Goal: Information Seeking & Learning: Learn about a topic

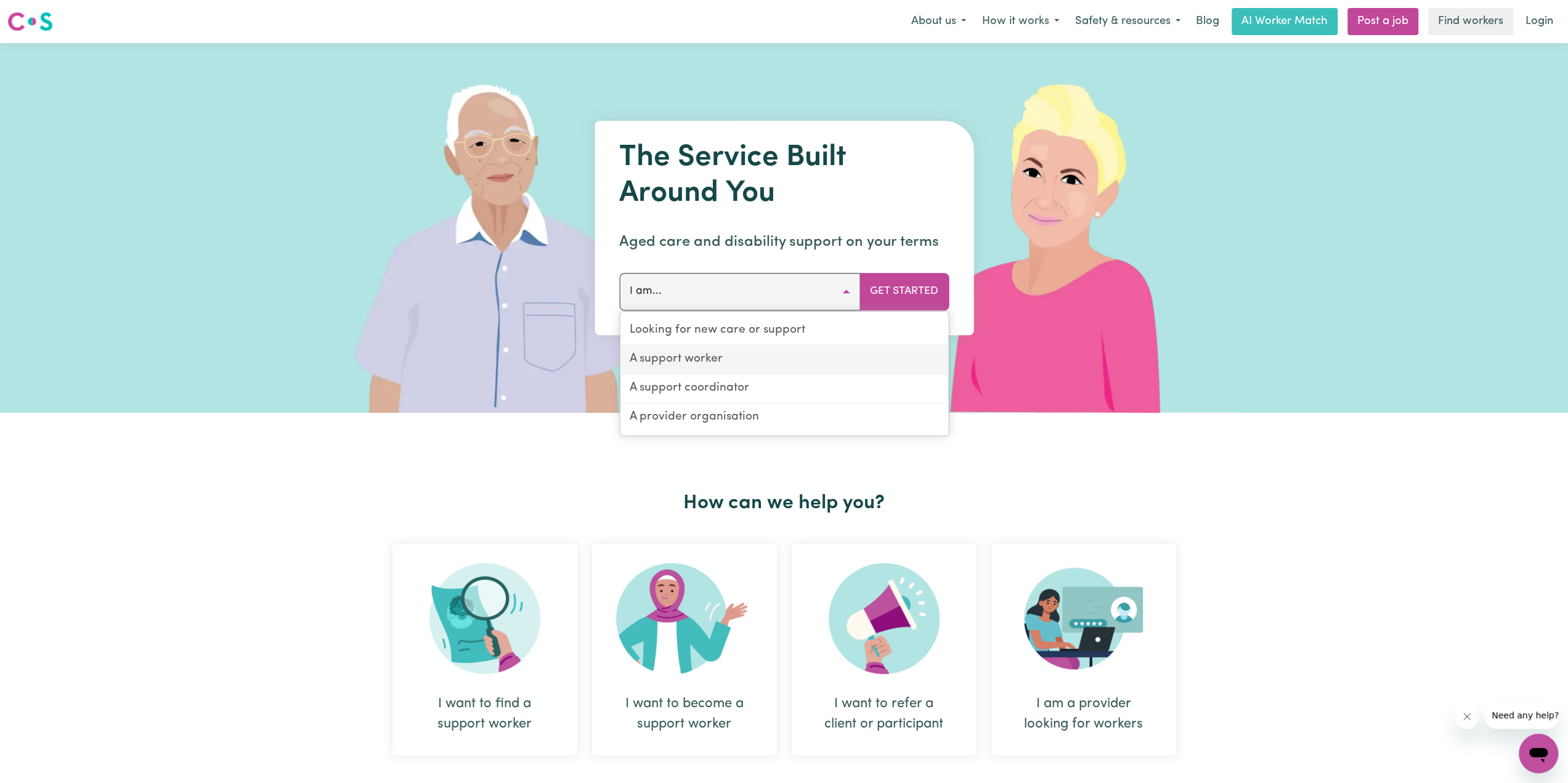
click at [720, 358] on link "A support worker" at bounding box center [784, 360] width 328 height 29
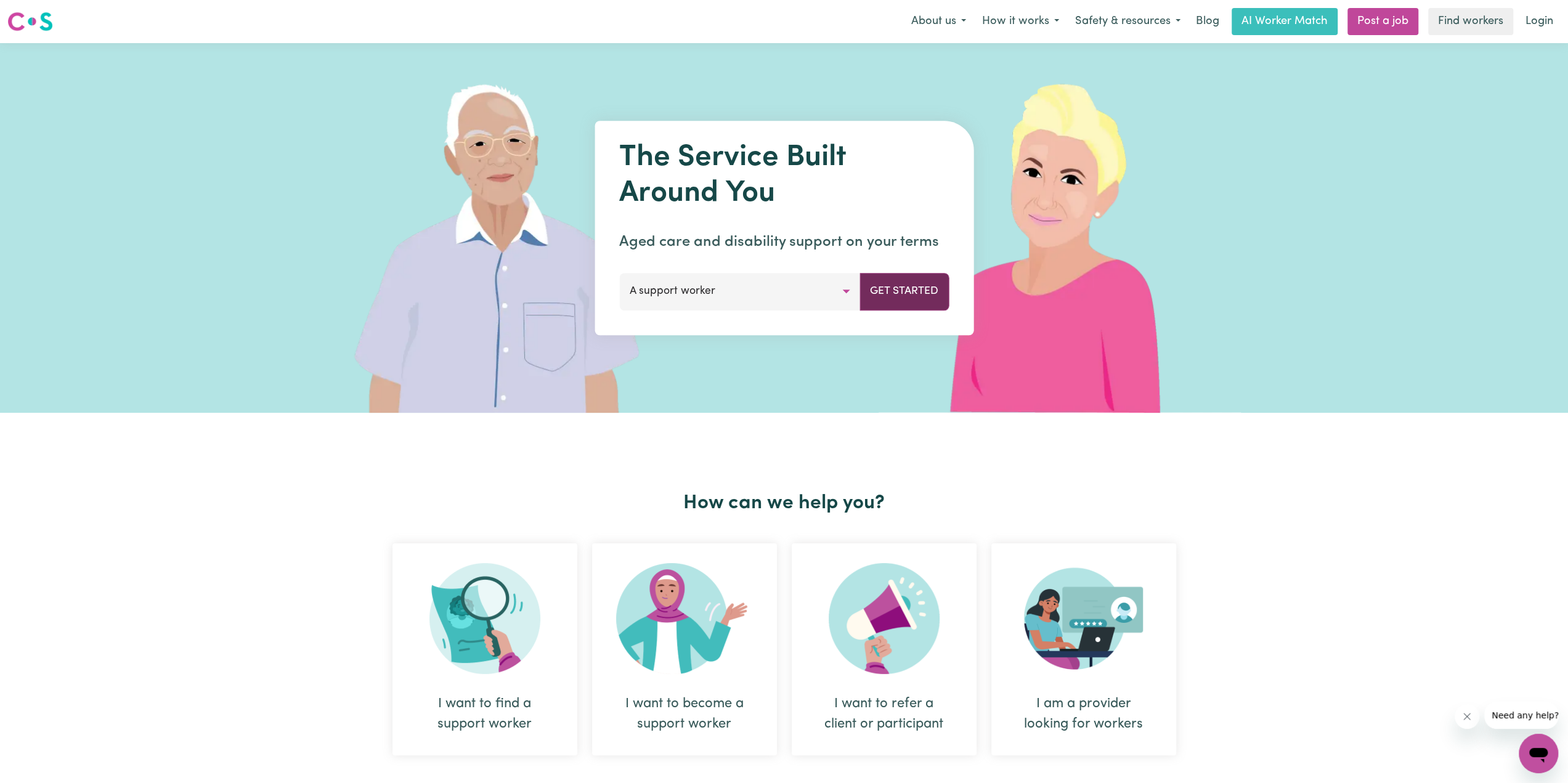
click at [917, 293] on button "Get Started" at bounding box center [903, 291] width 89 height 37
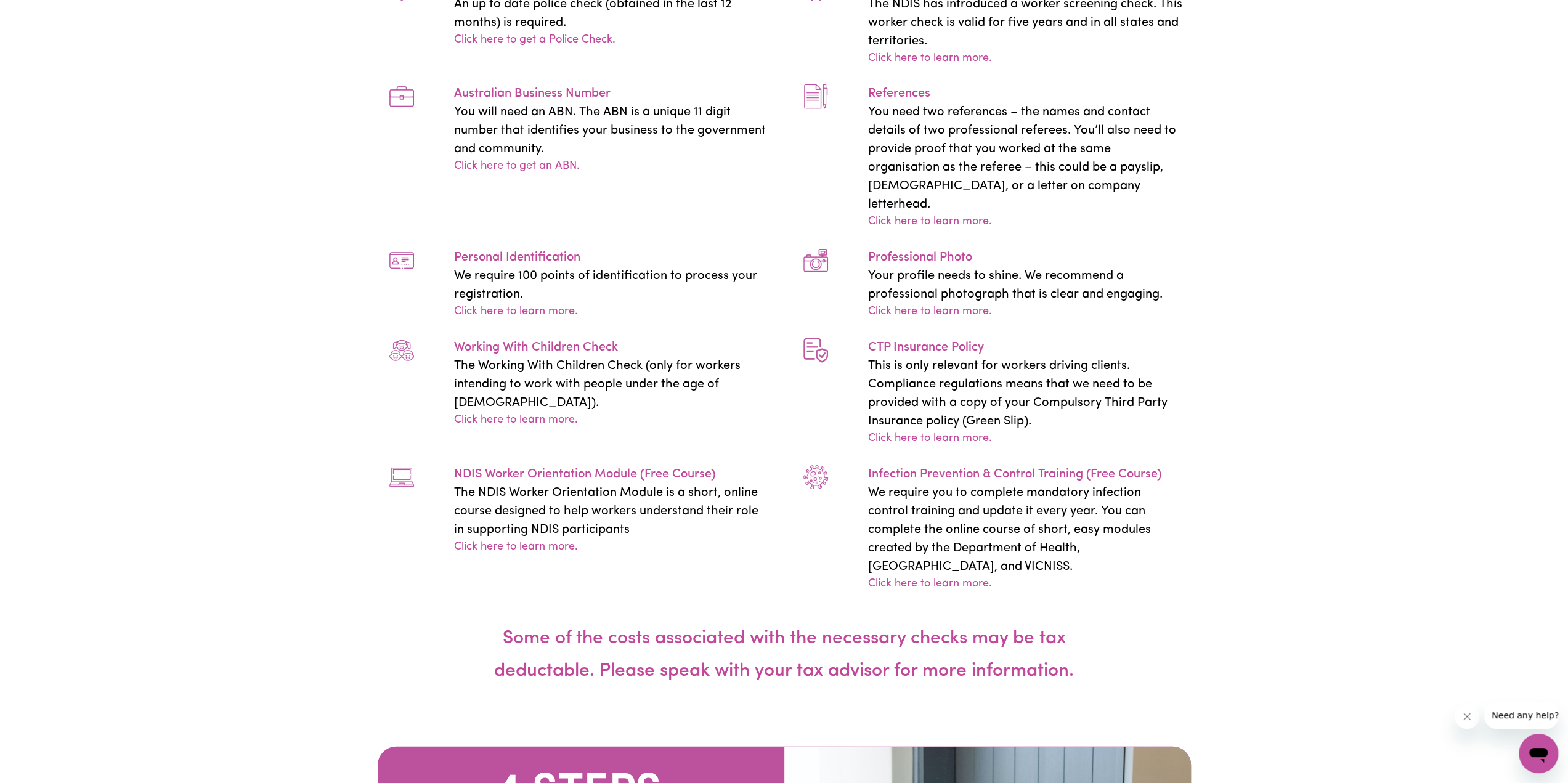
scroll to position [2773, 0]
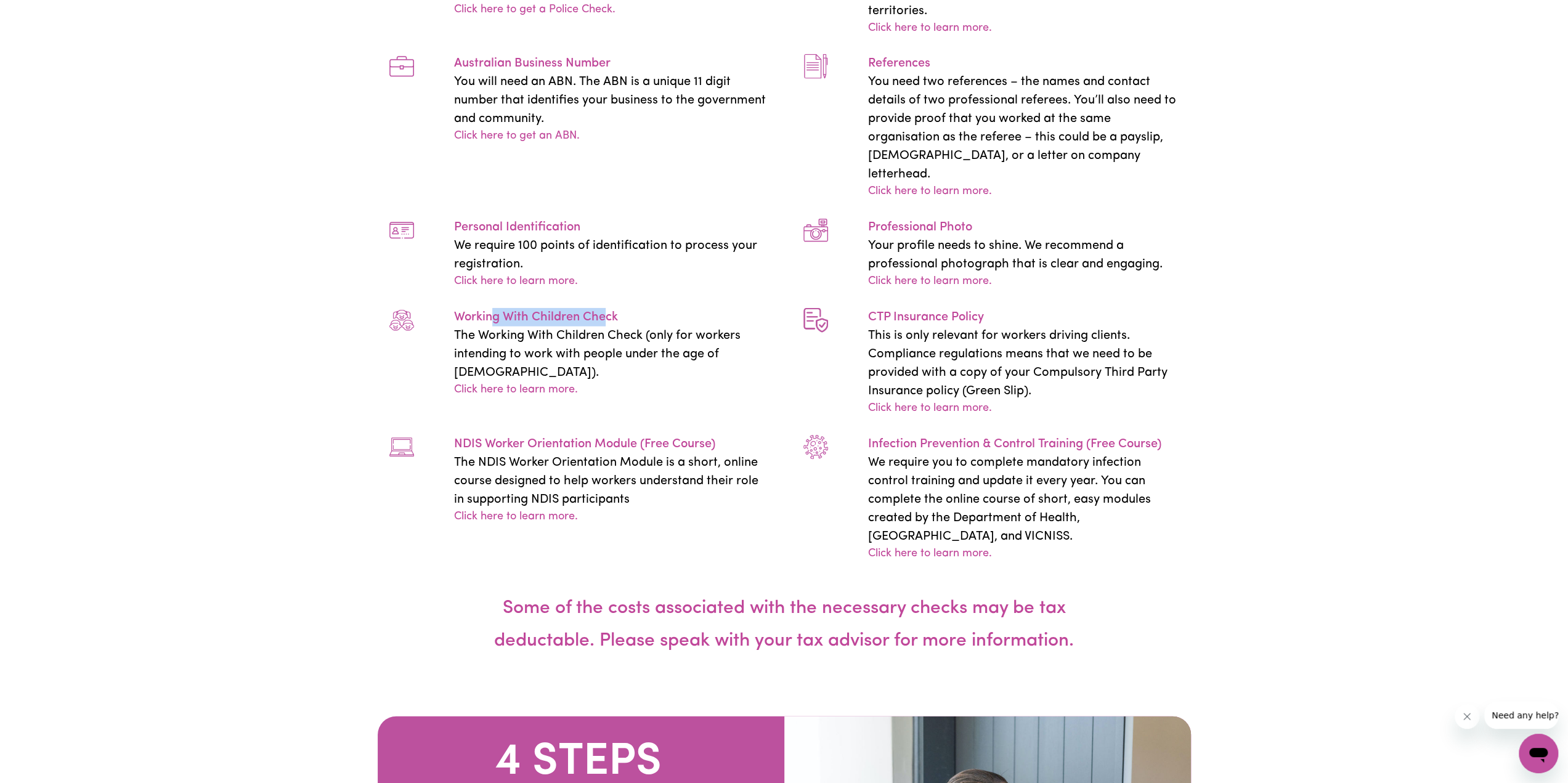
drag, startPoint x: 489, startPoint y: 471, endPoint x: 620, endPoint y: 479, distance: 131.2
click at [603, 327] on p "Working With Children Check" at bounding box center [612, 318] width 316 height 18
click at [668, 417] on div "Working With Children Check The Working With Children Check (only for workers i…" at bounding box center [578, 362] width 414 height 109
drag, startPoint x: 548, startPoint y: 591, endPoint x: 672, endPoint y: 608, distance: 125.2
click at [664, 563] on div "Police Check An up to date police check (obtained in the last 12 months) is req…" at bounding box center [784, 245] width 828 height 634
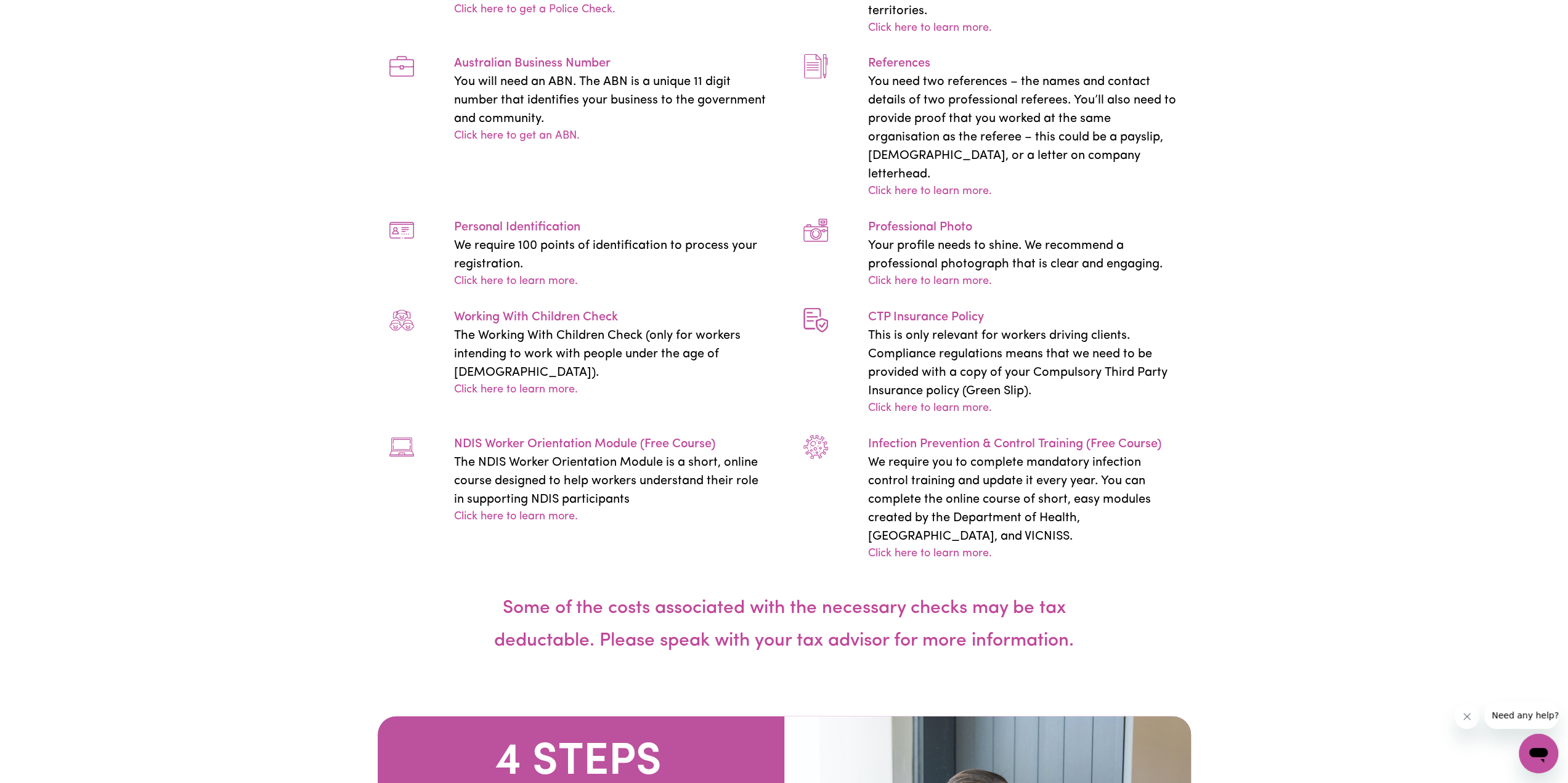
click at [727, 509] on p "The NDIS Worker Orientation Module is a short, online course designed to help w…" at bounding box center [612, 481] width 316 height 56
click at [563, 525] on link "Click here to learn more." at bounding box center [515, 517] width 124 height 17
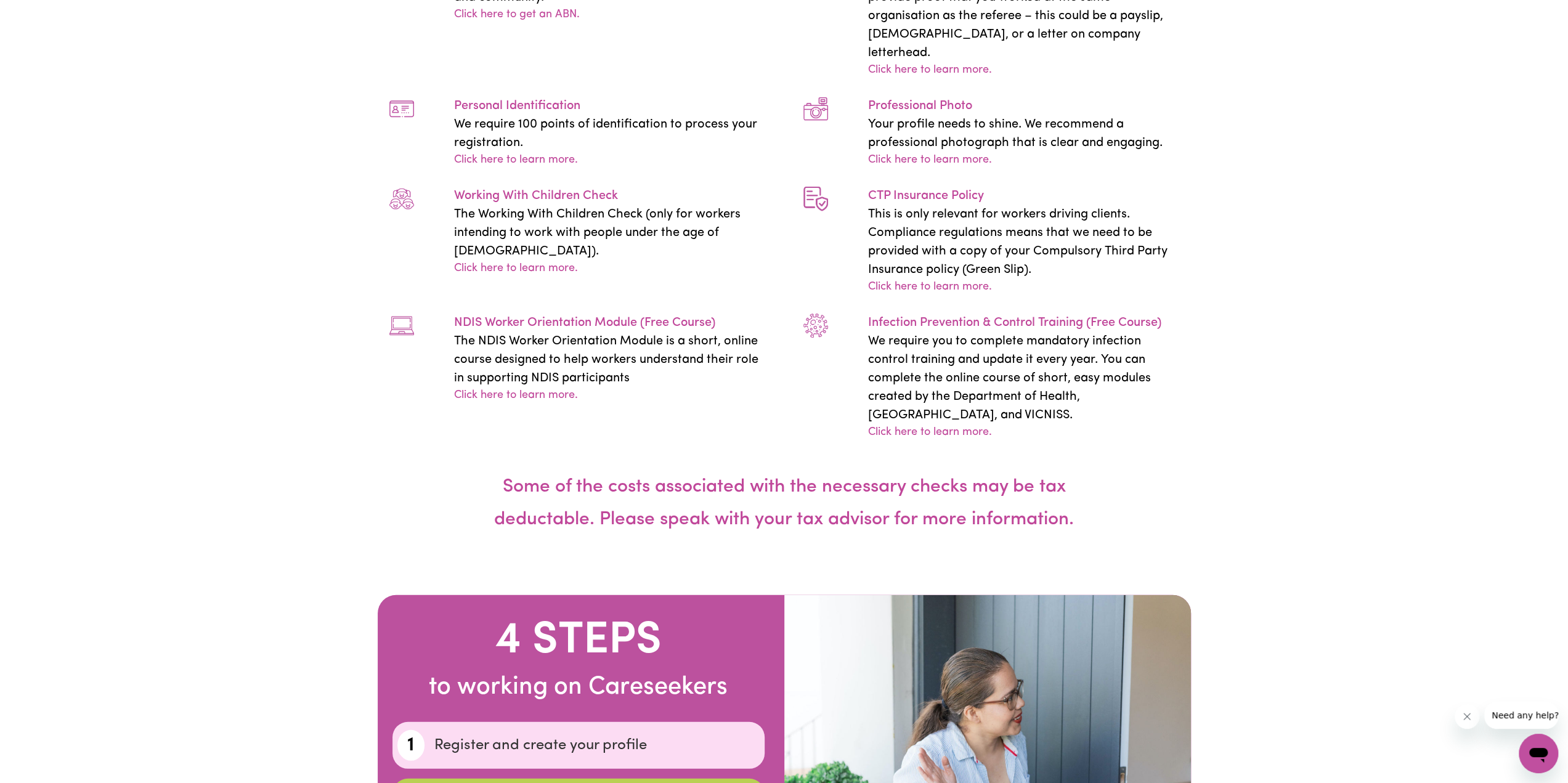
scroll to position [2896, 0]
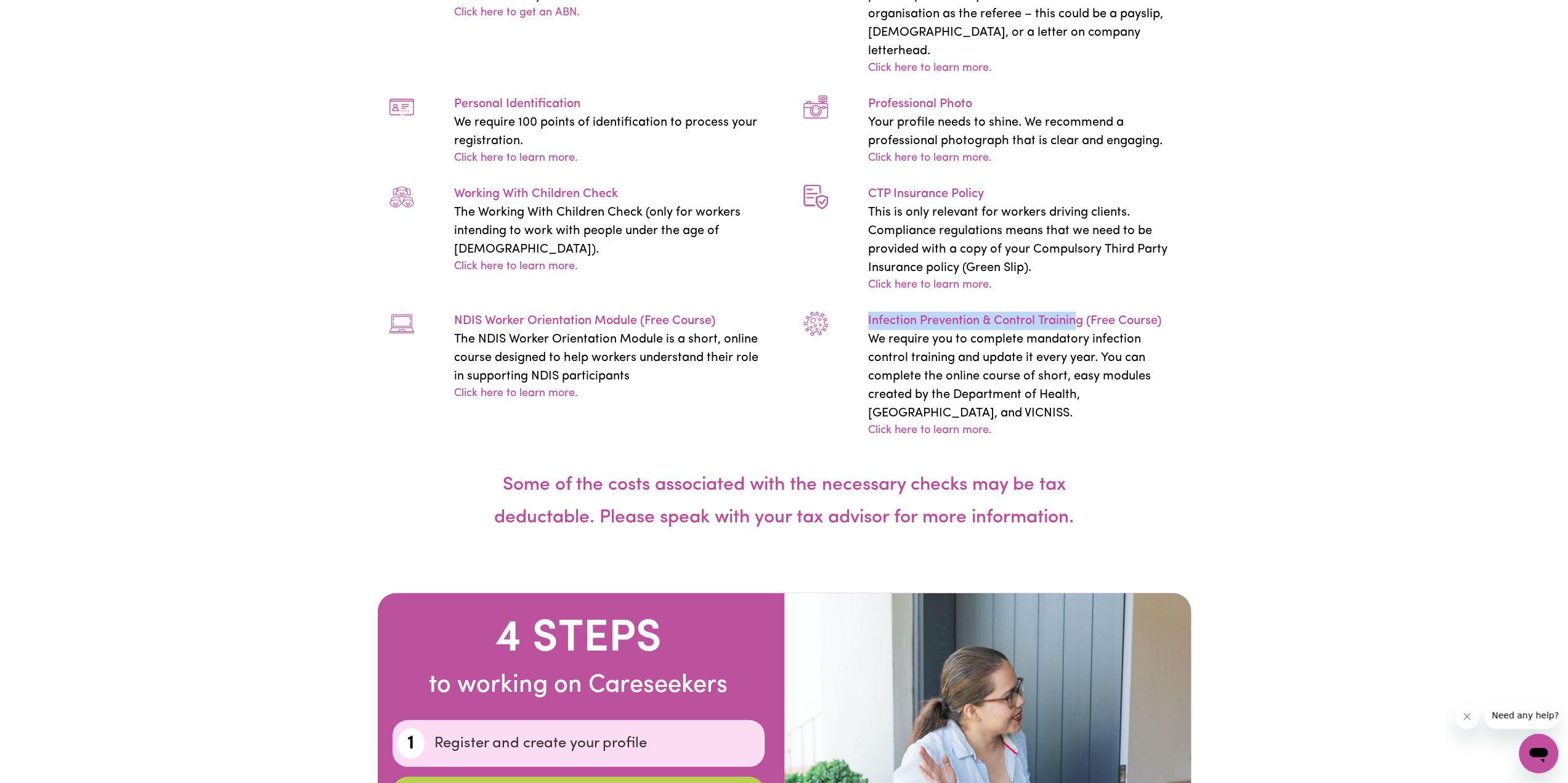
drag, startPoint x: 867, startPoint y: 477, endPoint x: 1079, endPoint y: 488, distance: 212.3
click at [1079, 440] on div "Infection Prevention & Control Training (Free Course) We require you to complet…" at bounding box center [1025, 375] width 345 height 127
click at [1093, 564] on h4 "Some of the costs associated with the necessary checks may be tax deductable. P…" at bounding box center [784, 502] width 651 height 125
click at [949, 440] on link "Click here to learn more." at bounding box center [929, 431] width 124 height 17
click at [932, 440] on link "Click here to learn more." at bounding box center [929, 431] width 124 height 17
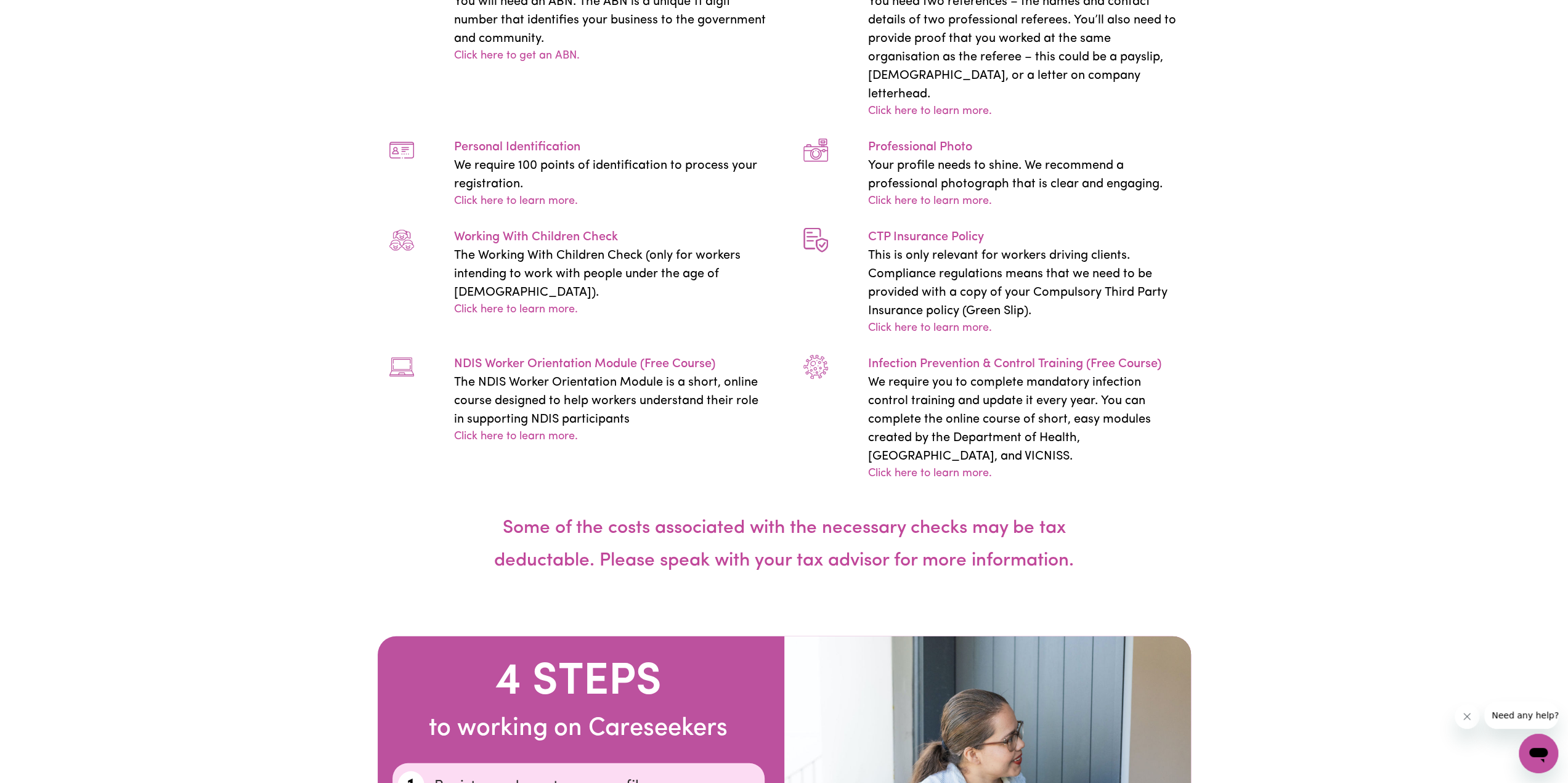
scroll to position [2834, 0]
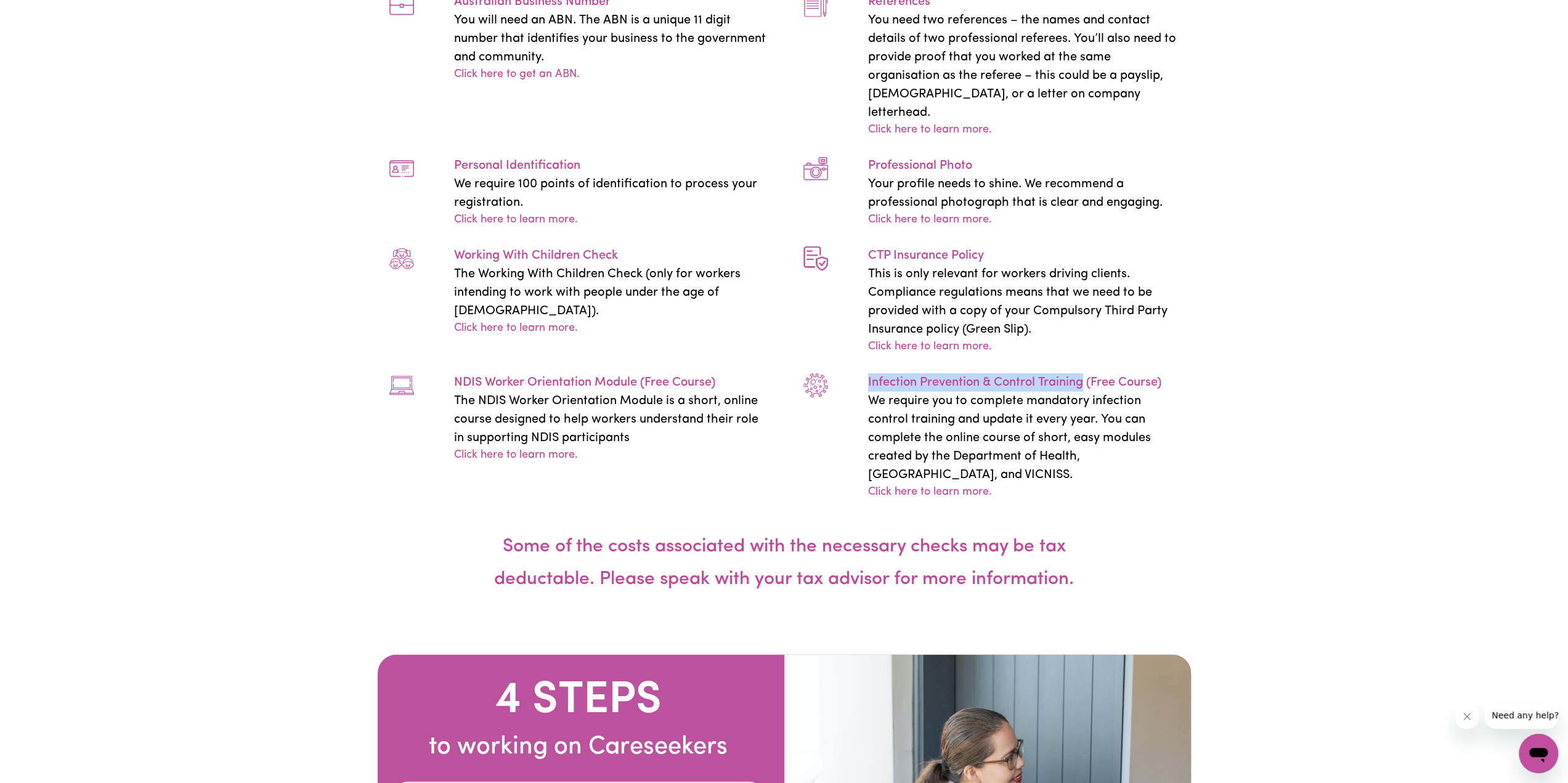
drag, startPoint x: 861, startPoint y: 544, endPoint x: 1084, endPoint y: 545, distance: 223.0
click at [1084, 501] on div "Infection Prevention & Control Training (Free Course) We require you to complet…" at bounding box center [1025, 436] width 345 height 127
copy p "Infection Prevention & Control Training"
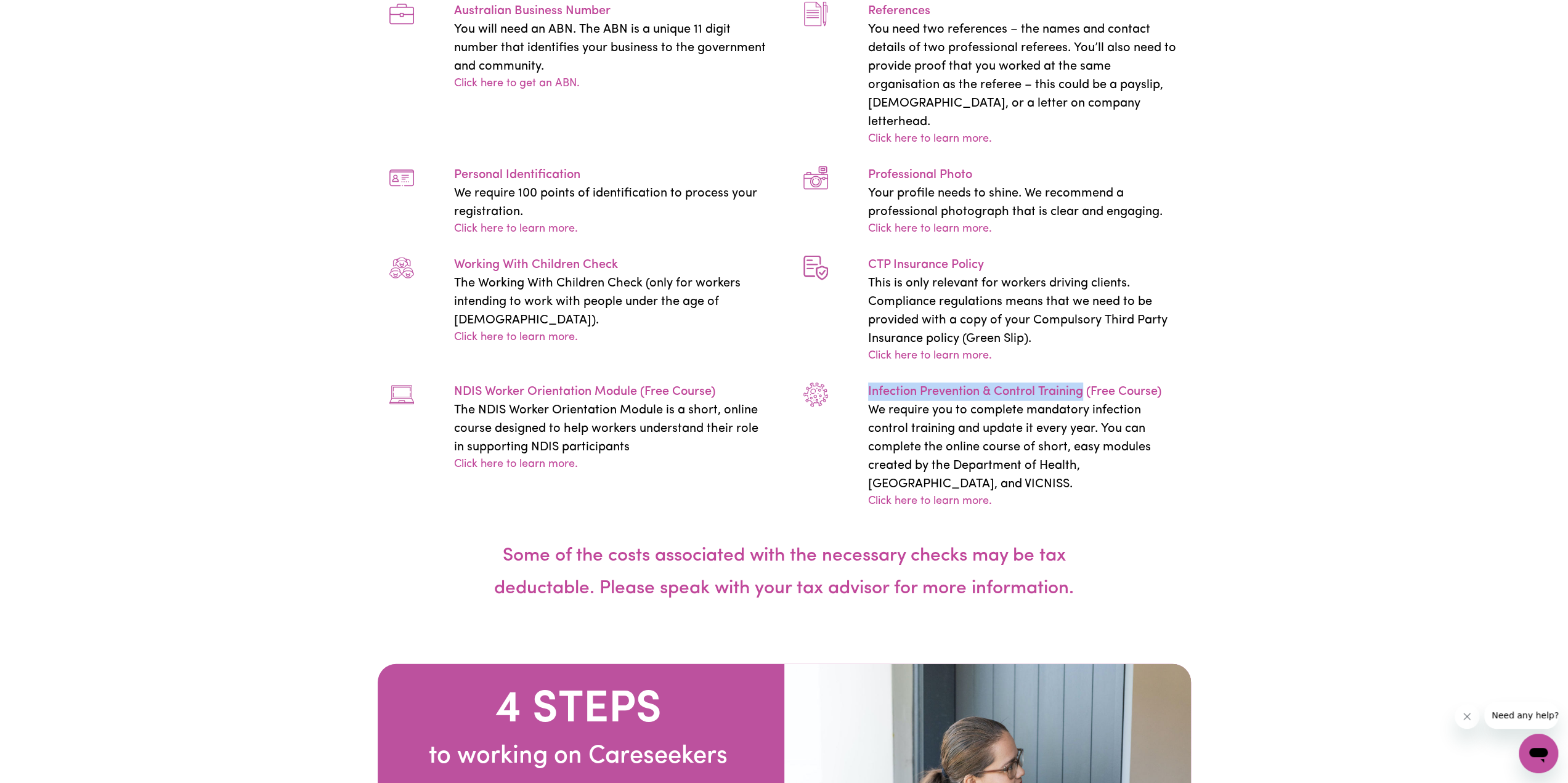
scroll to position [2968, 0]
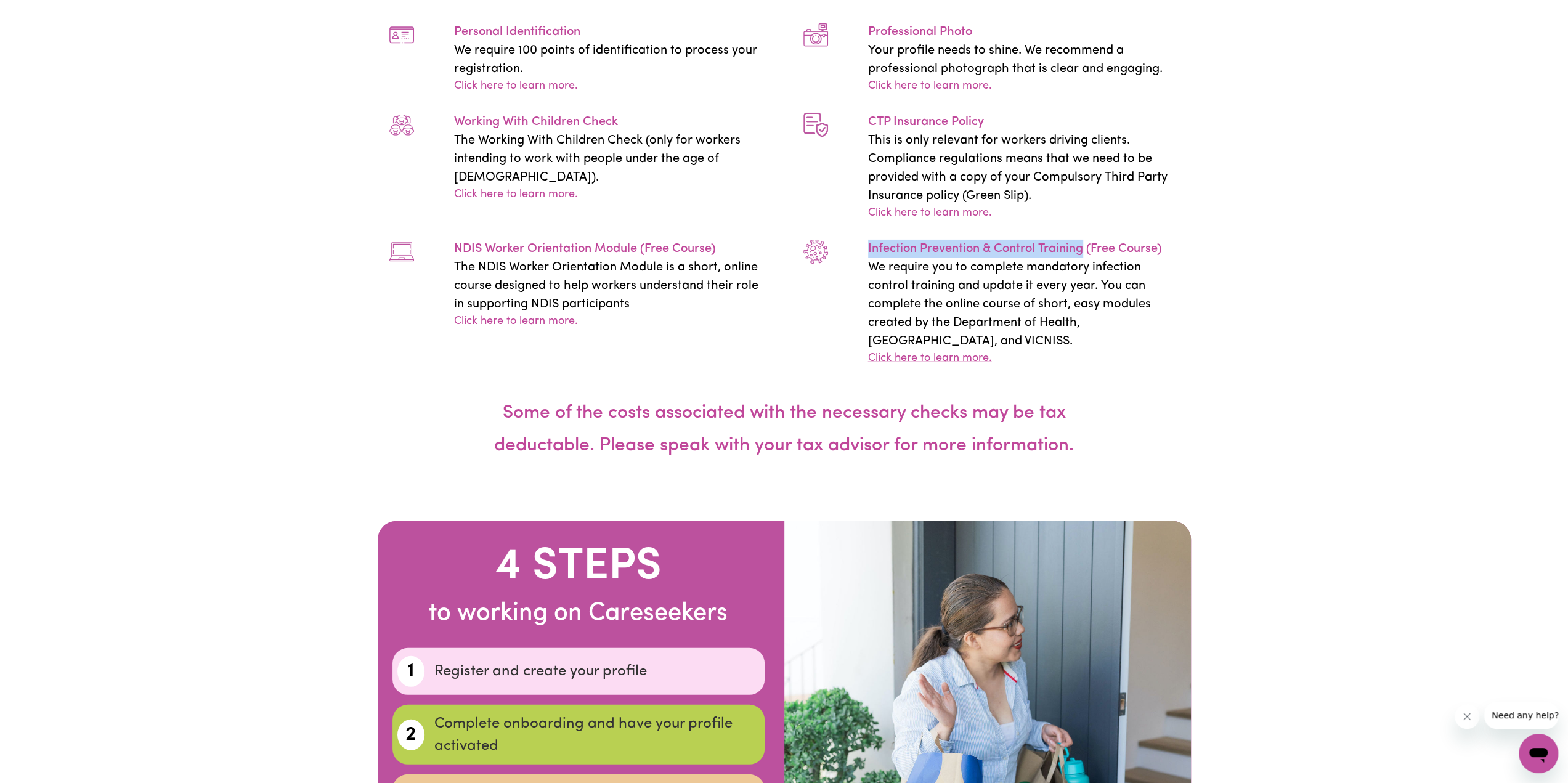
drag, startPoint x: 920, startPoint y: 499, endPoint x: 920, endPoint y: 492, distance: 7.0
click at [920, 367] on link "Click here to learn more." at bounding box center [929, 359] width 124 height 17
